Goal: Entertainment & Leisure: Browse casually

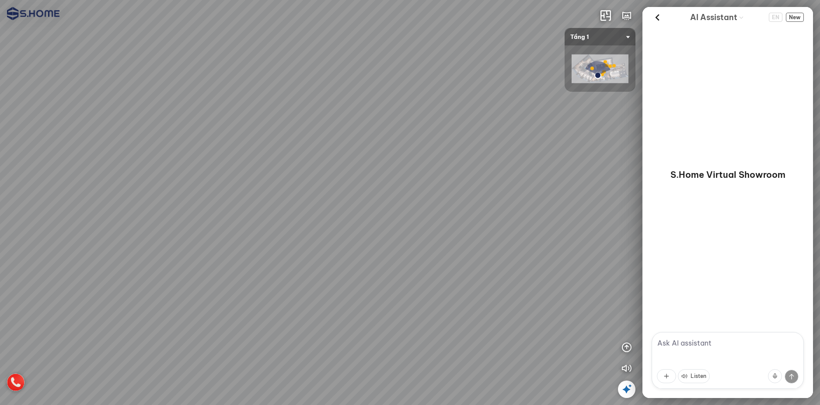
drag, startPoint x: 328, startPoint y: 210, endPoint x: 285, endPoint y: 205, distance: 43.2
click at [285, 205] on div at bounding box center [410, 202] width 820 height 405
drag, startPoint x: 310, startPoint y: 210, endPoint x: 430, endPoint y: 178, distance: 124.1
click at [421, 179] on div at bounding box center [410, 202] width 820 height 405
drag, startPoint x: 377, startPoint y: 180, endPoint x: 443, endPoint y: 171, distance: 66.7
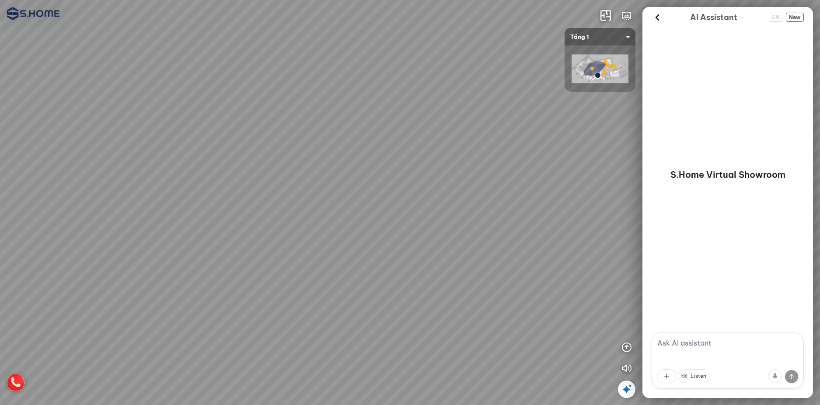
click at [437, 171] on div at bounding box center [410, 202] width 820 height 405
drag, startPoint x: 333, startPoint y: 170, endPoint x: 462, endPoint y: 168, distance: 129.5
click at [454, 170] on div at bounding box center [410, 202] width 820 height 405
drag, startPoint x: 399, startPoint y: 169, endPoint x: 460, endPoint y: 170, distance: 60.4
click at [460, 169] on div at bounding box center [410, 202] width 820 height 405
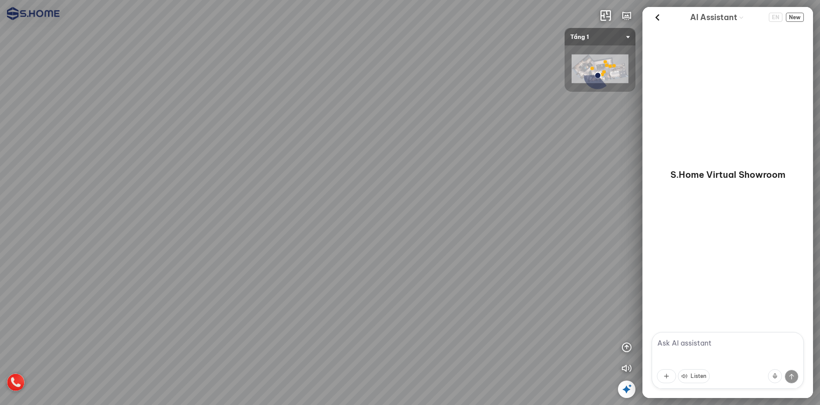
drag, startPoint x: 383, startPoint y: 172, endPoint x: 454, endPoint y: 174, distance: 71.3
click at [455, 172] on div at bounding box center [410, 202] width 820 height 405
drag, startPoint x: 364, startPoint y: 178, endPoint x: 460, endPoint y: 184, distance: 96.4
click at [457, 183] on div at bounding box center [410, 202] width 820 height 405
drag, startPoint x: 305, startPoint y: 174, endPoint x: 444, endPoint y: 191, distance: 139.7
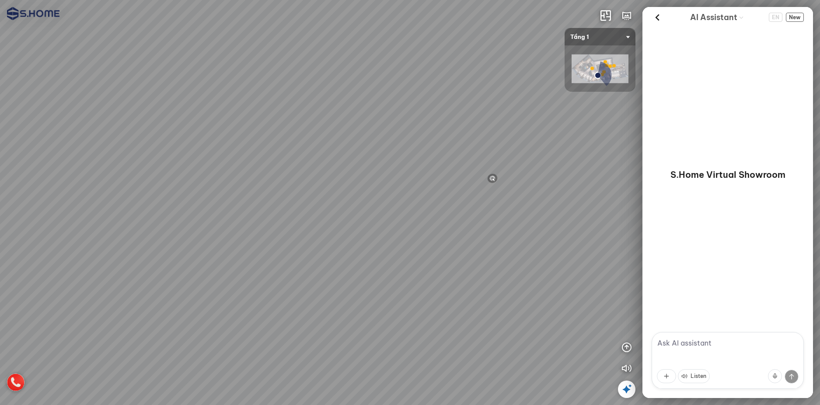
click at [442, 191] on div at bounding box center [410, 202] width 820 height 405
drag, startPoint x: 460, startPoint y: 207, endPoint x: 307, endPoint y: 189, distance: 153.2
click at [309, 189] on div at bounding box center [410, 202] width 820 height 405
drag, startPoint x: 371, startPoint y: 190, endPoint x: 365, endPoint y: 198, distance: 10.0
click at [370, 200] on div at bounding box center [410, 202] width 820 height 405
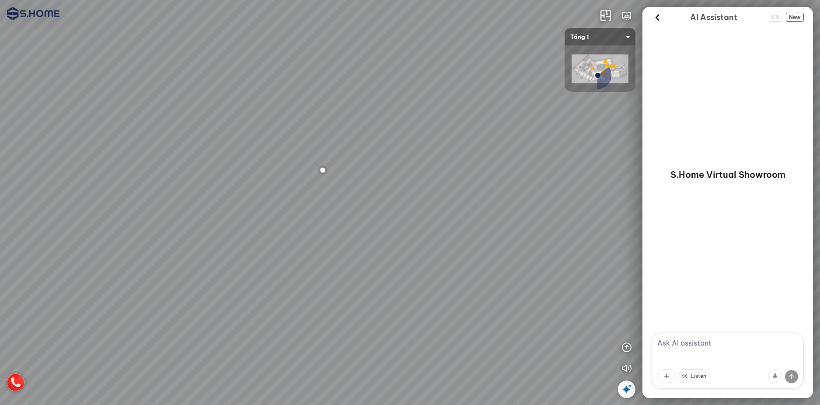
drag, startPoint x: 341, startPoint y: 187, endPoint x: 398, endPoint y: 178, distance: 57.6
click at [398, 178] on div at bounding box center [410, 202] width 820 height 405
